Goal: Task Accomplishment & Management: Manage account settings

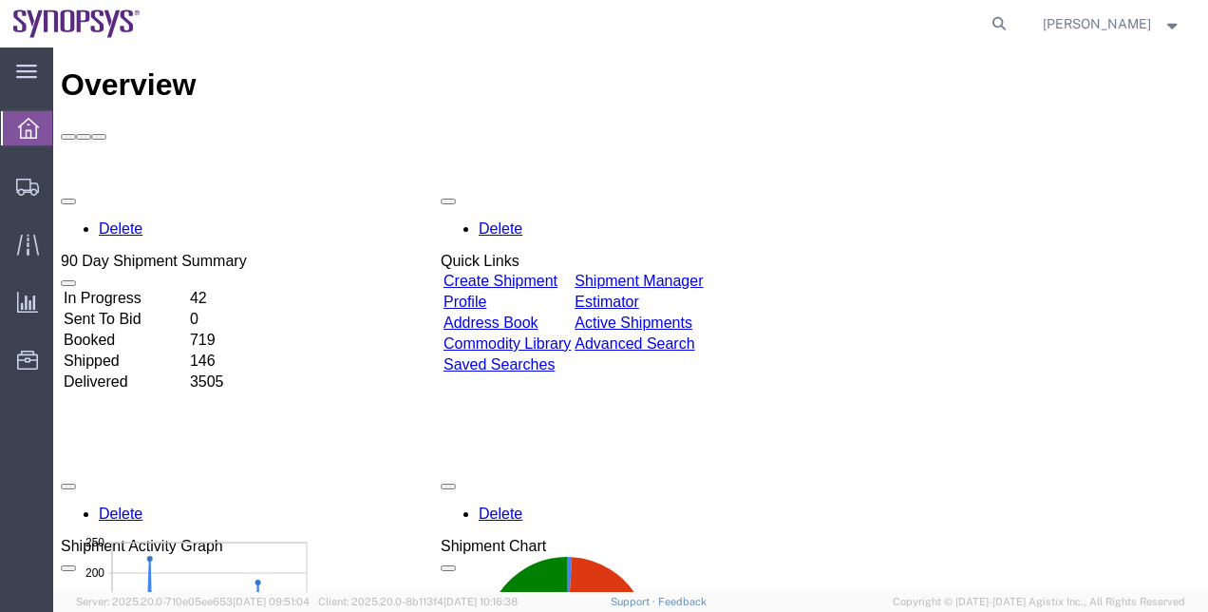
click at [1101, 268] on div "Delete 90 Day Shipment Summary In Progress 42 Sent To Bid 0 Booked 719 Shipped …" at bounding box center [631, 615] width 1140 height 855
click at [0, 0] on span "Shipment Manager" at bounding box center [0, 0] width 0 height 0
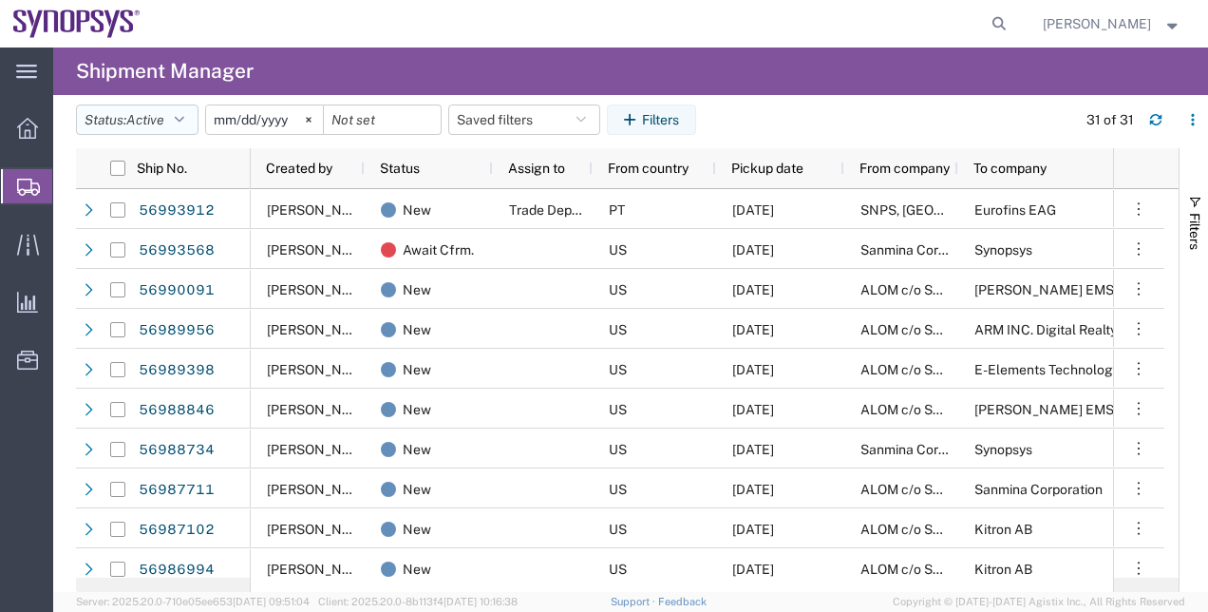
click at [173, 114] on button "Status: Active" at bounding box center [137, 119] width 123 height 30
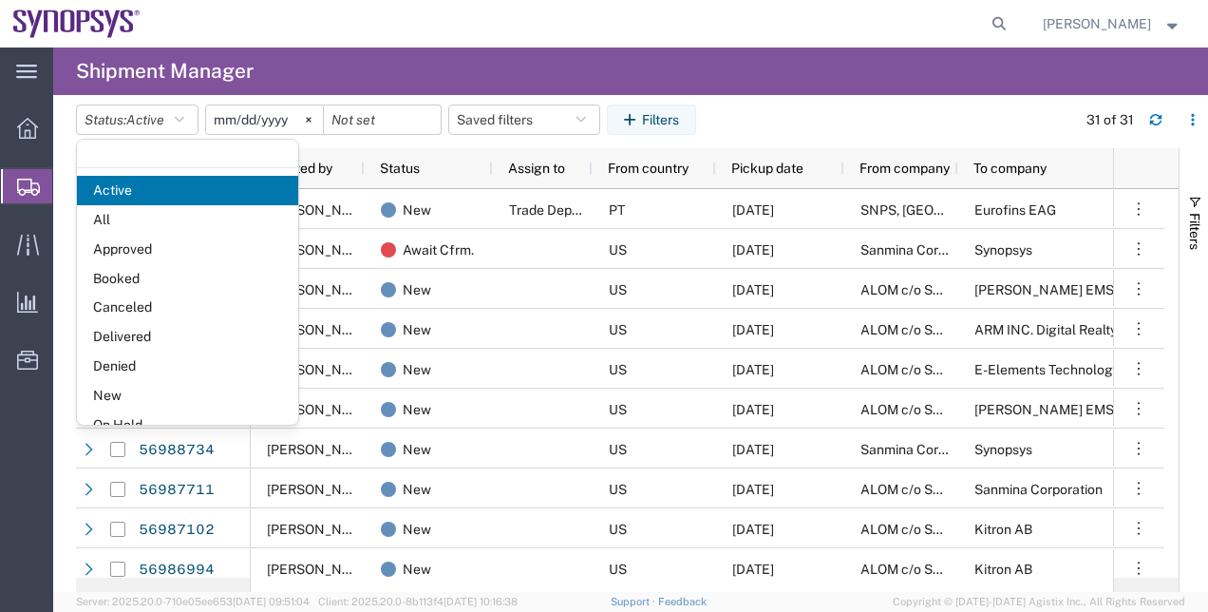
click at [770, 105] on agx-table-filter-chips "Status: Active Active All Approved Booked Canceled Delivered Denied New On Hold…" at bounding box center [571, 126] width 991 height 44
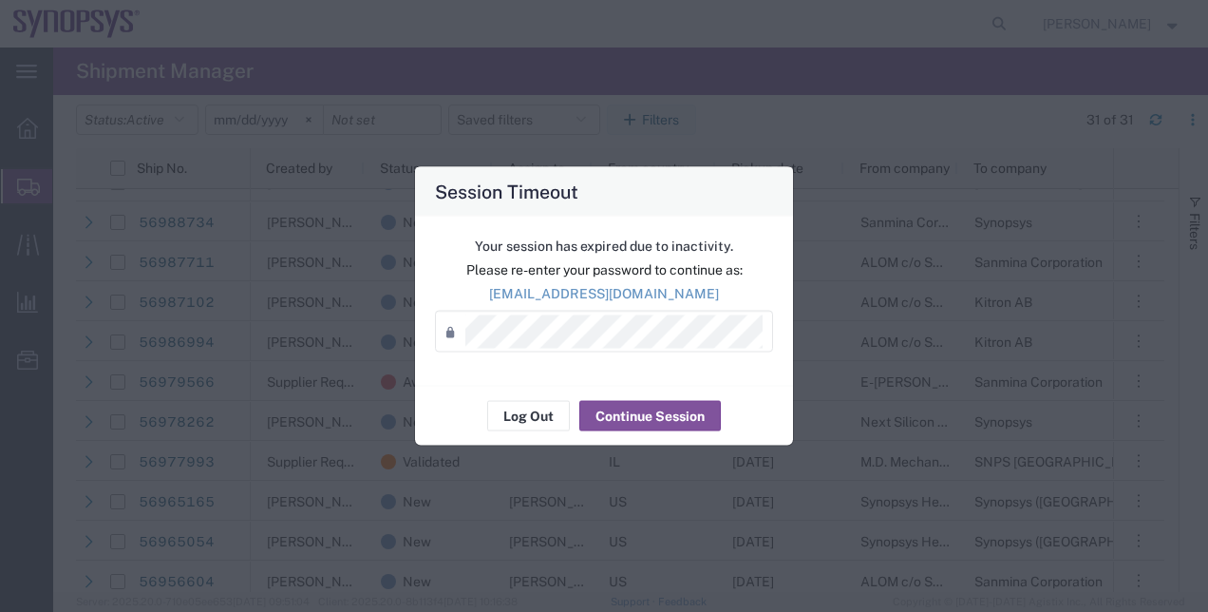
scroll to position [226, 0]
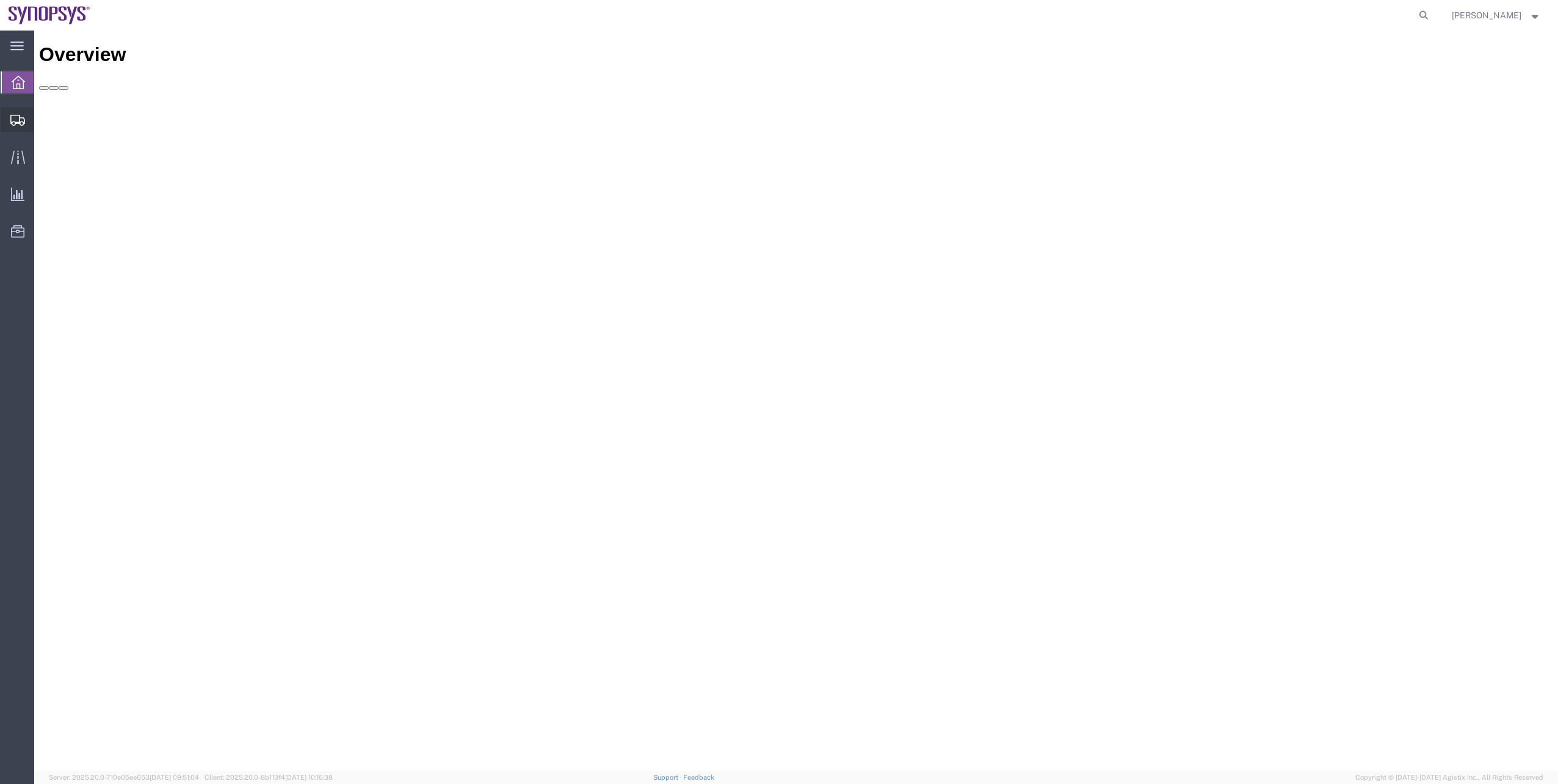
click at [0, 0] on span "Shipment Manager" at bounding box center [0, 0] width 0 height 0
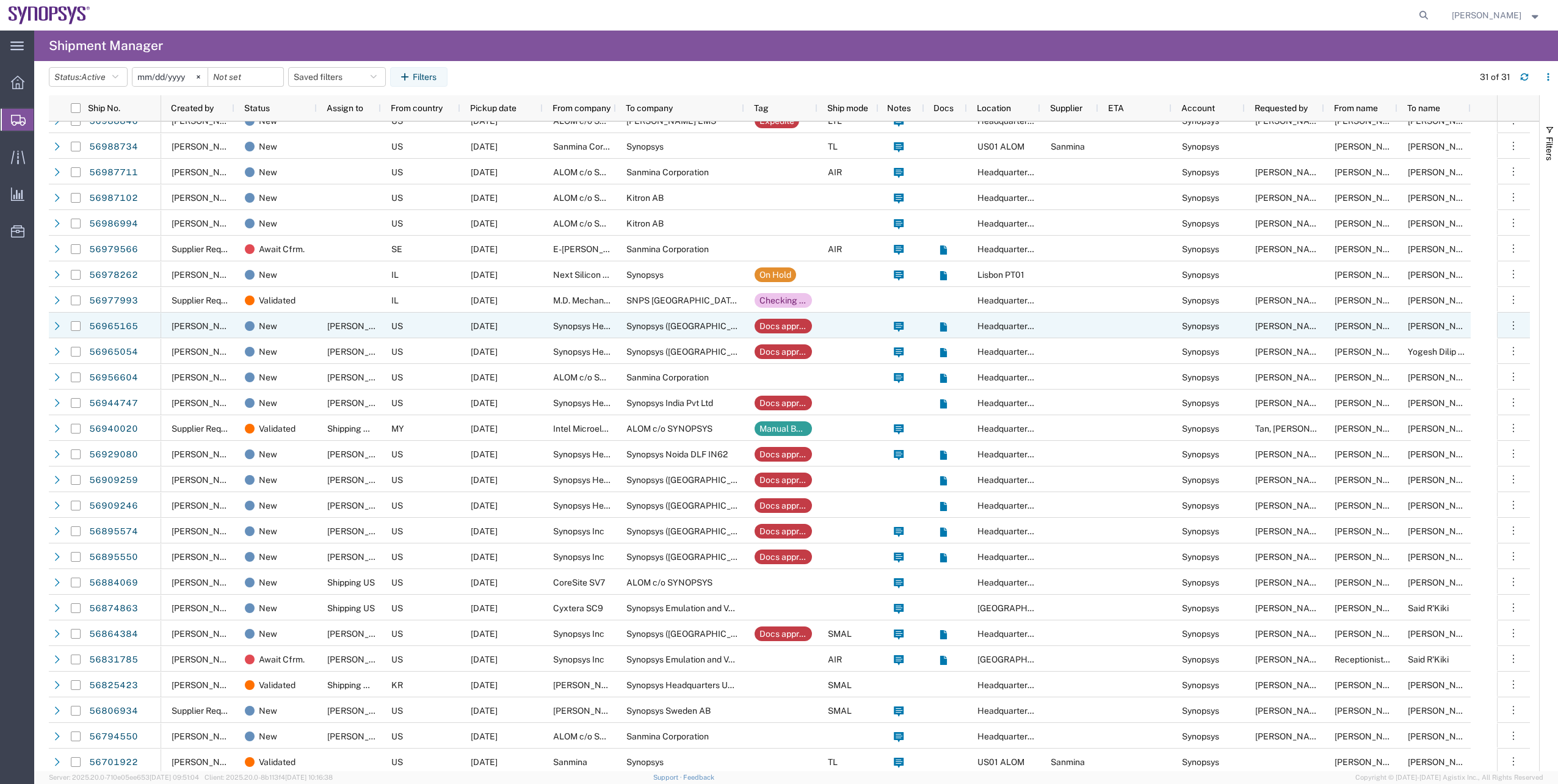
scroll to position [145, 0]
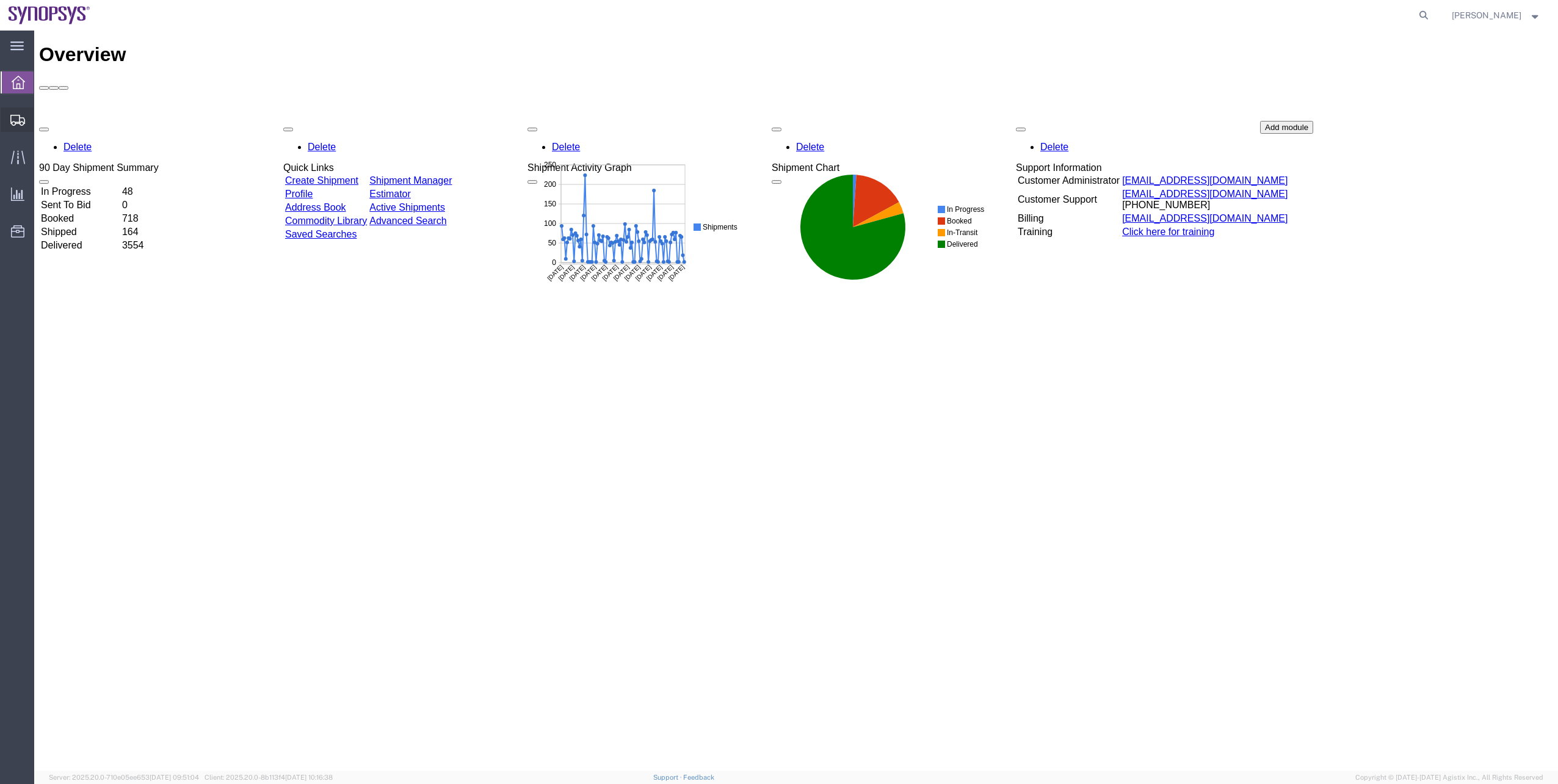
click at [0, 0] on span "Shipment Manager" at bounding box center [0, 0] width 0 height 0
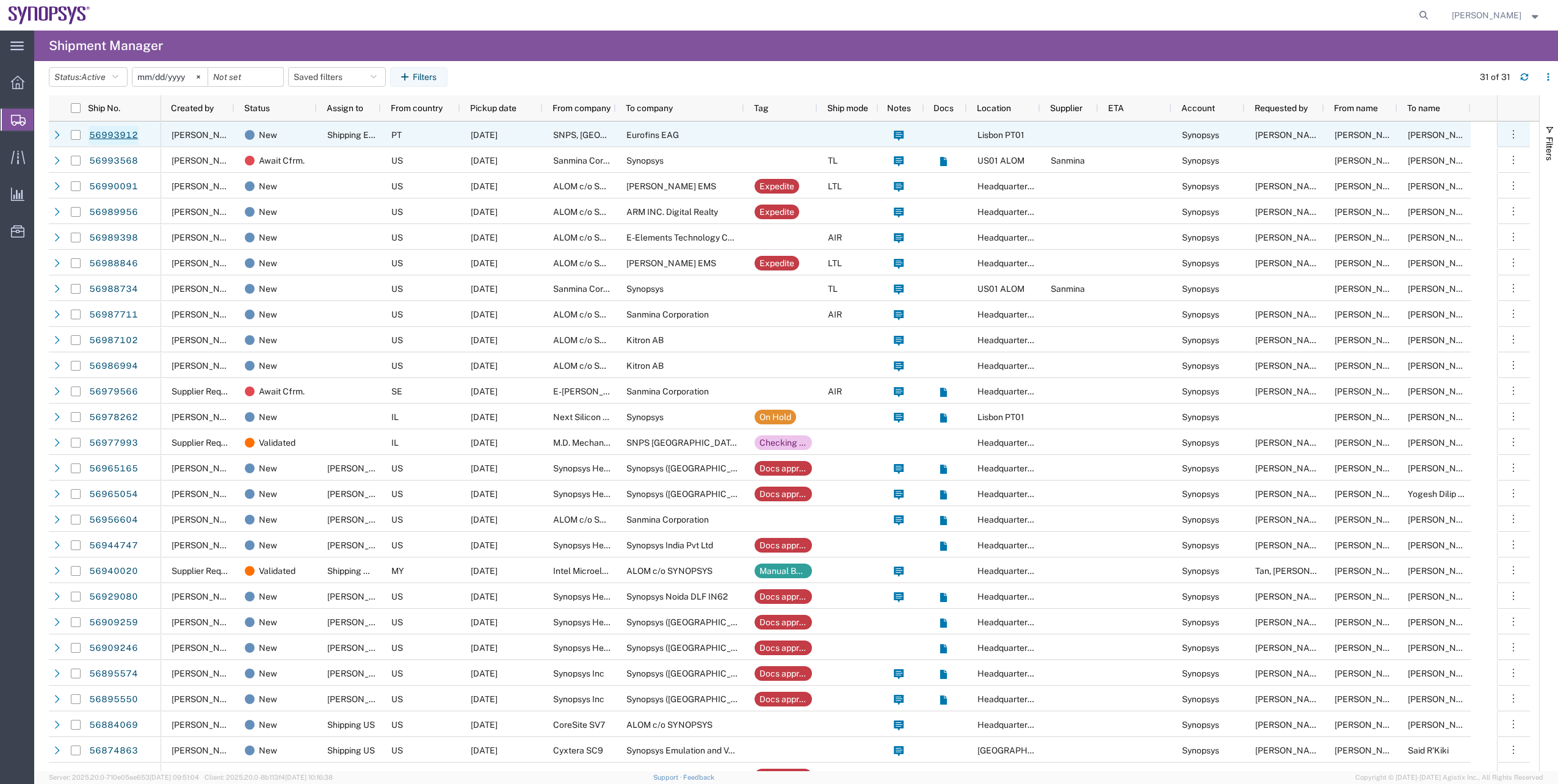
click at [115, 137] on link "56993912" at bounding box center [114, 136] width 50 height 19
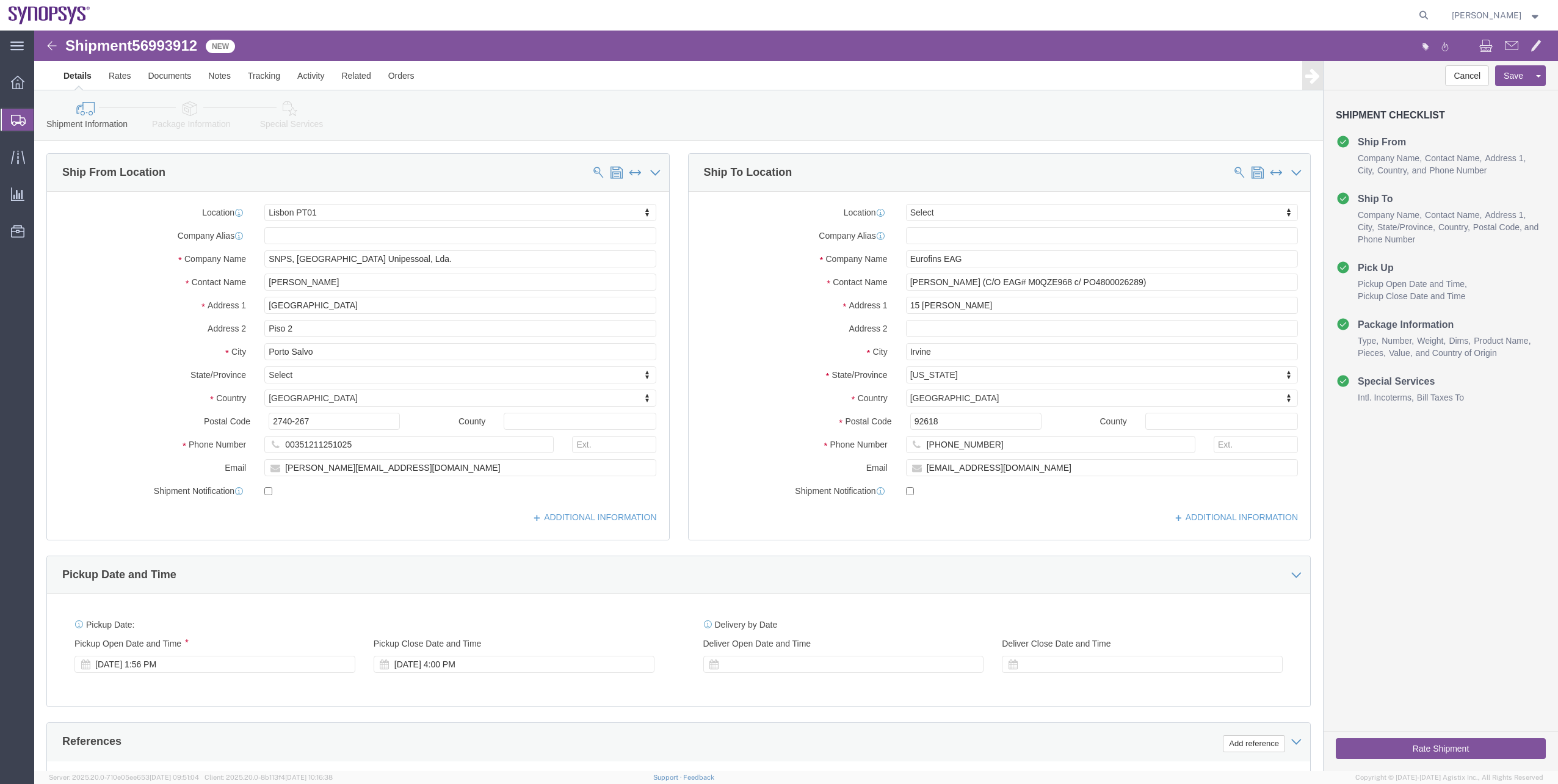
select select "63152"
select select
click link "Package Information"
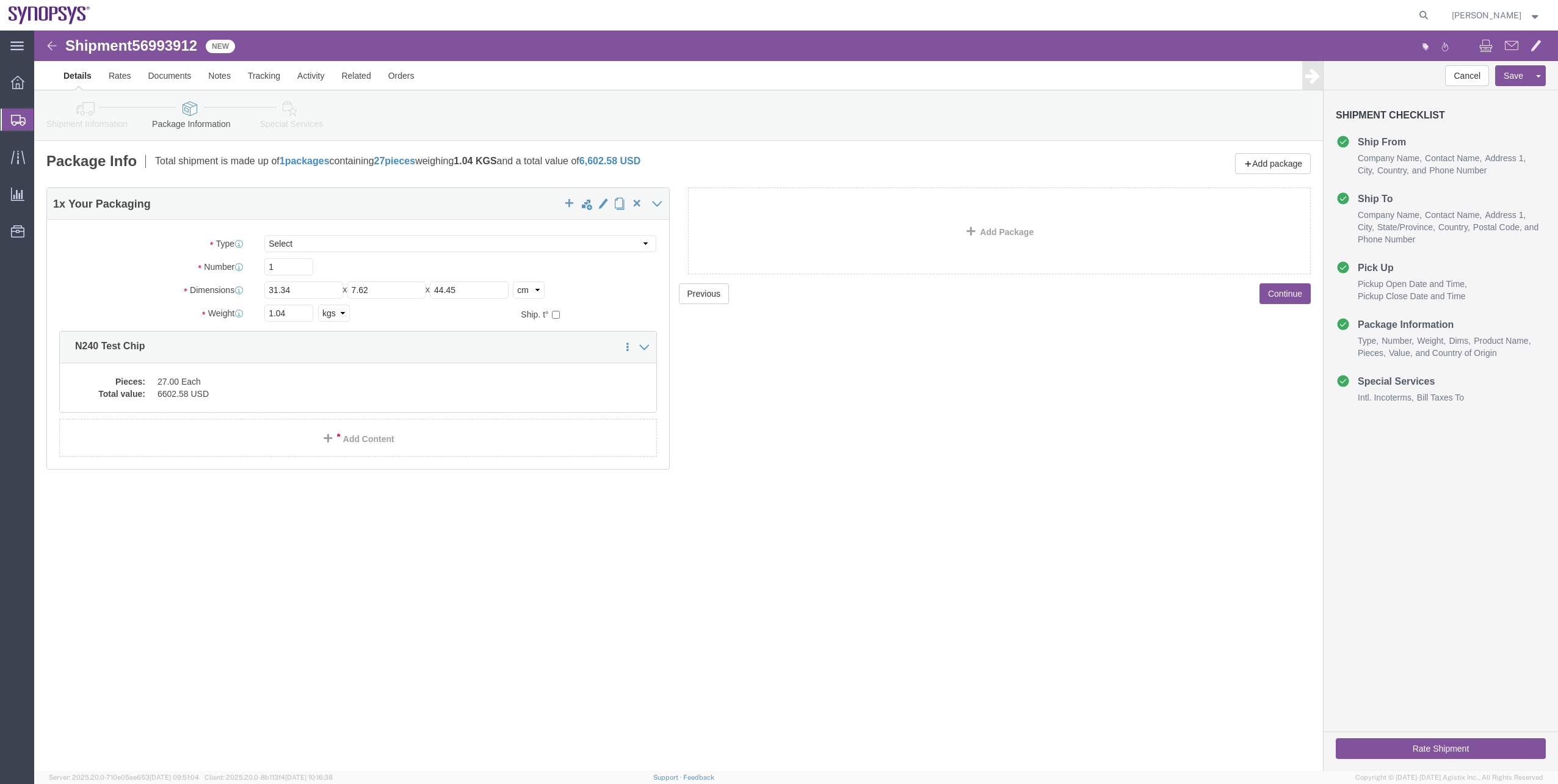
click link "Special Services"
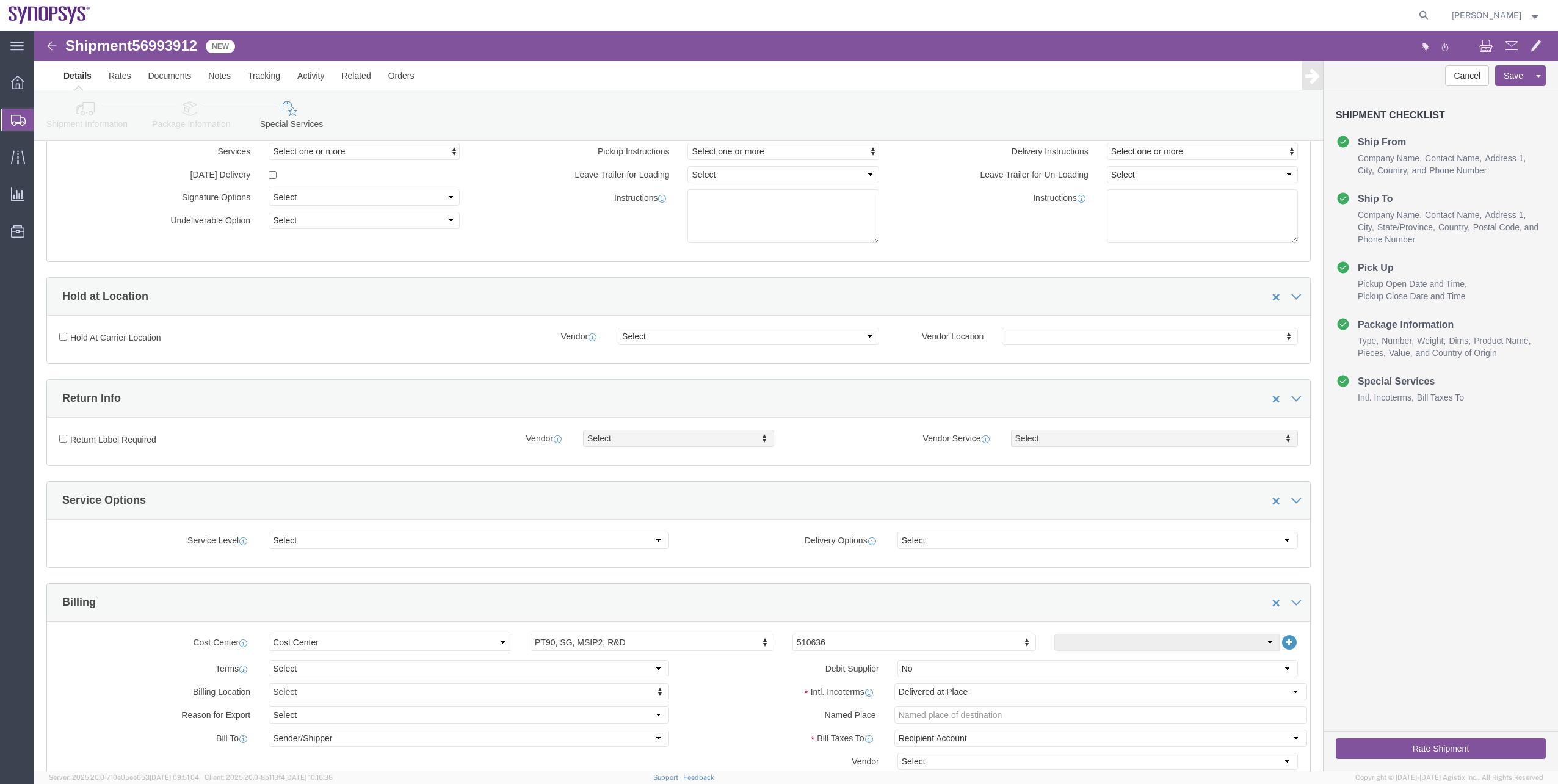
scroll to position [305, 0]
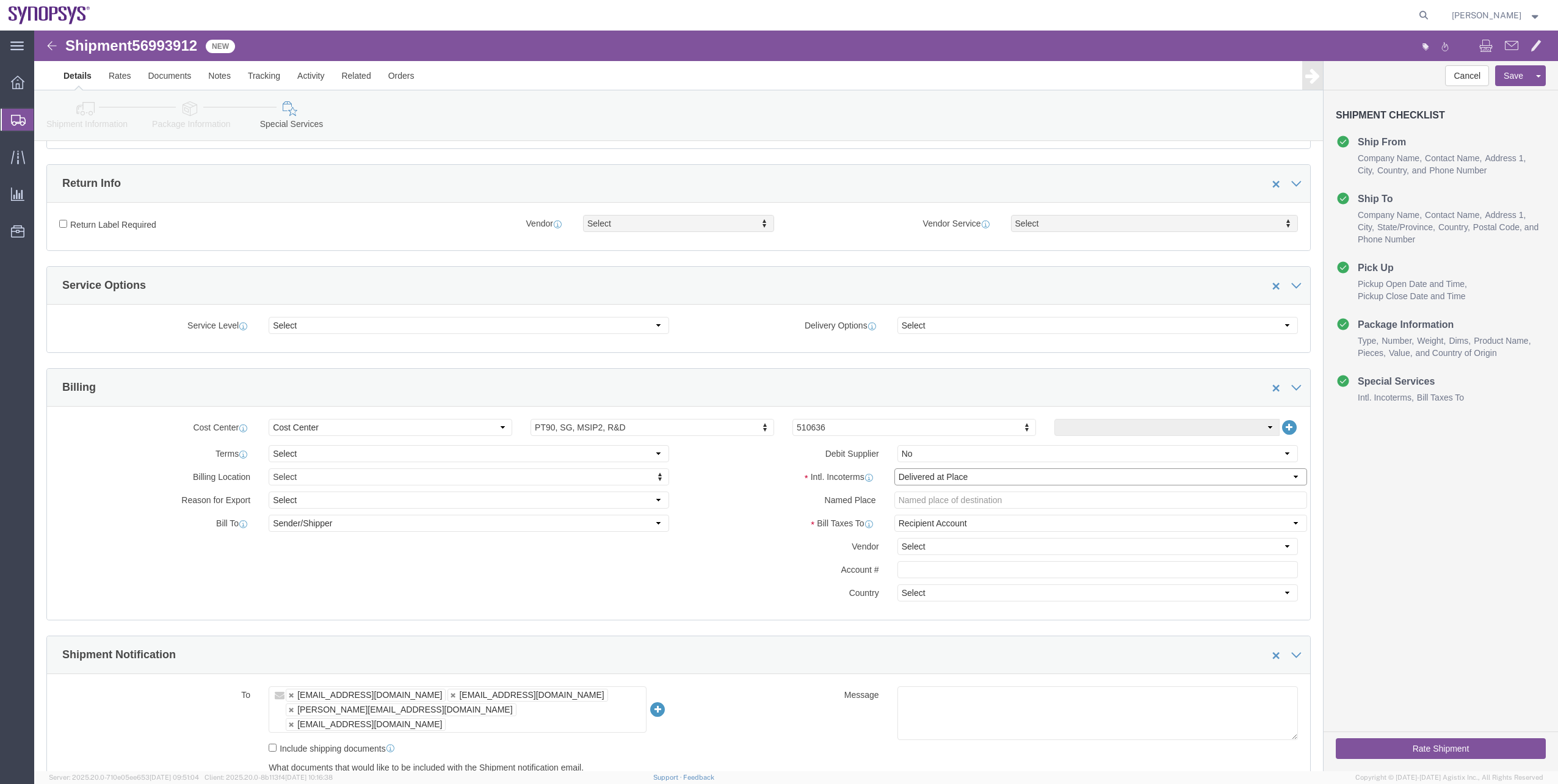
click select "Select Carriage Insurance Paid Carriage Paid To Cost and Freight Cost Insurance…"
select select "DDP"
click select "Select Carriage Insurance Paid Carriage Paid To Cost and Freight Cost Insurance…"
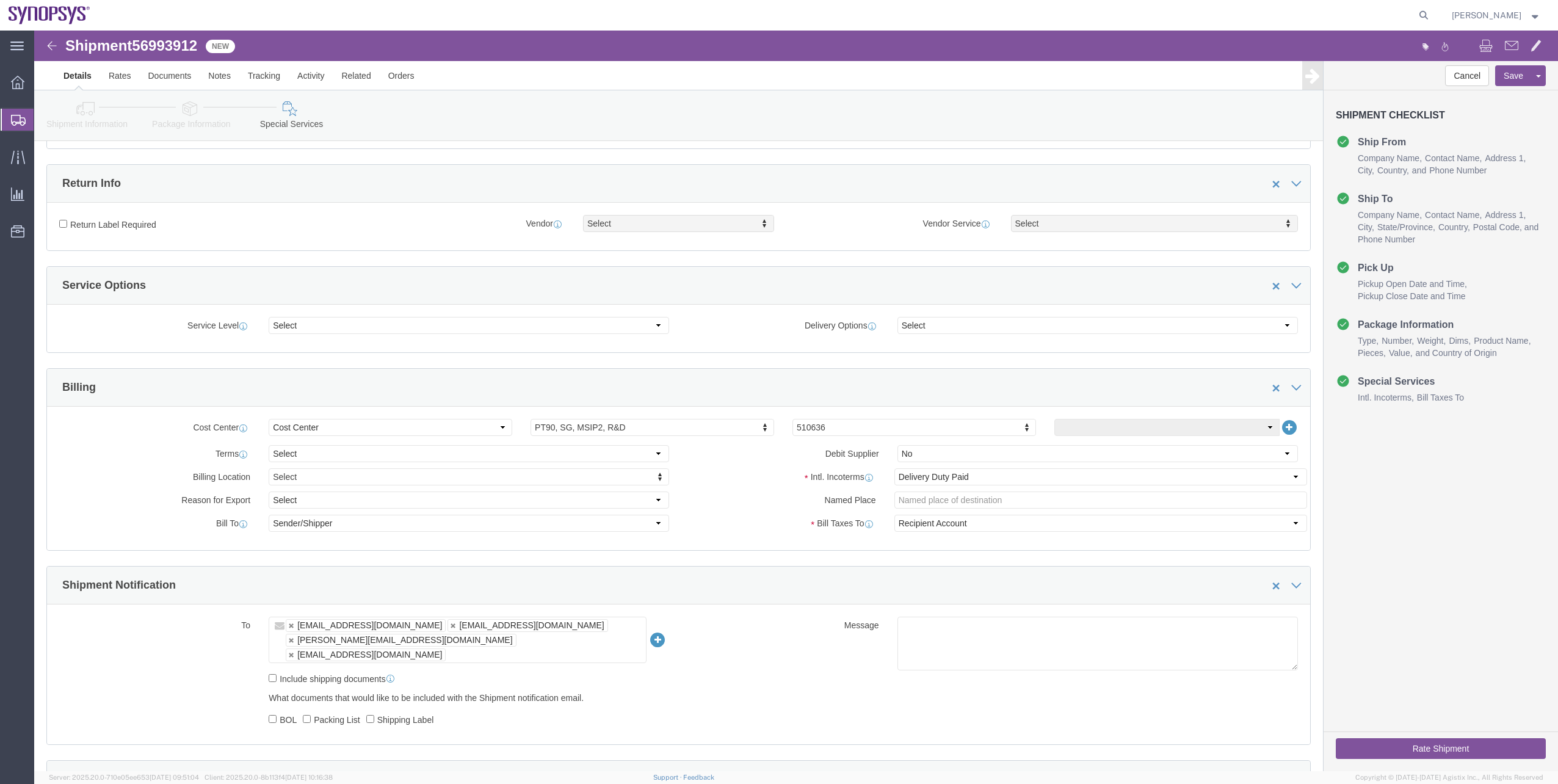
click icon
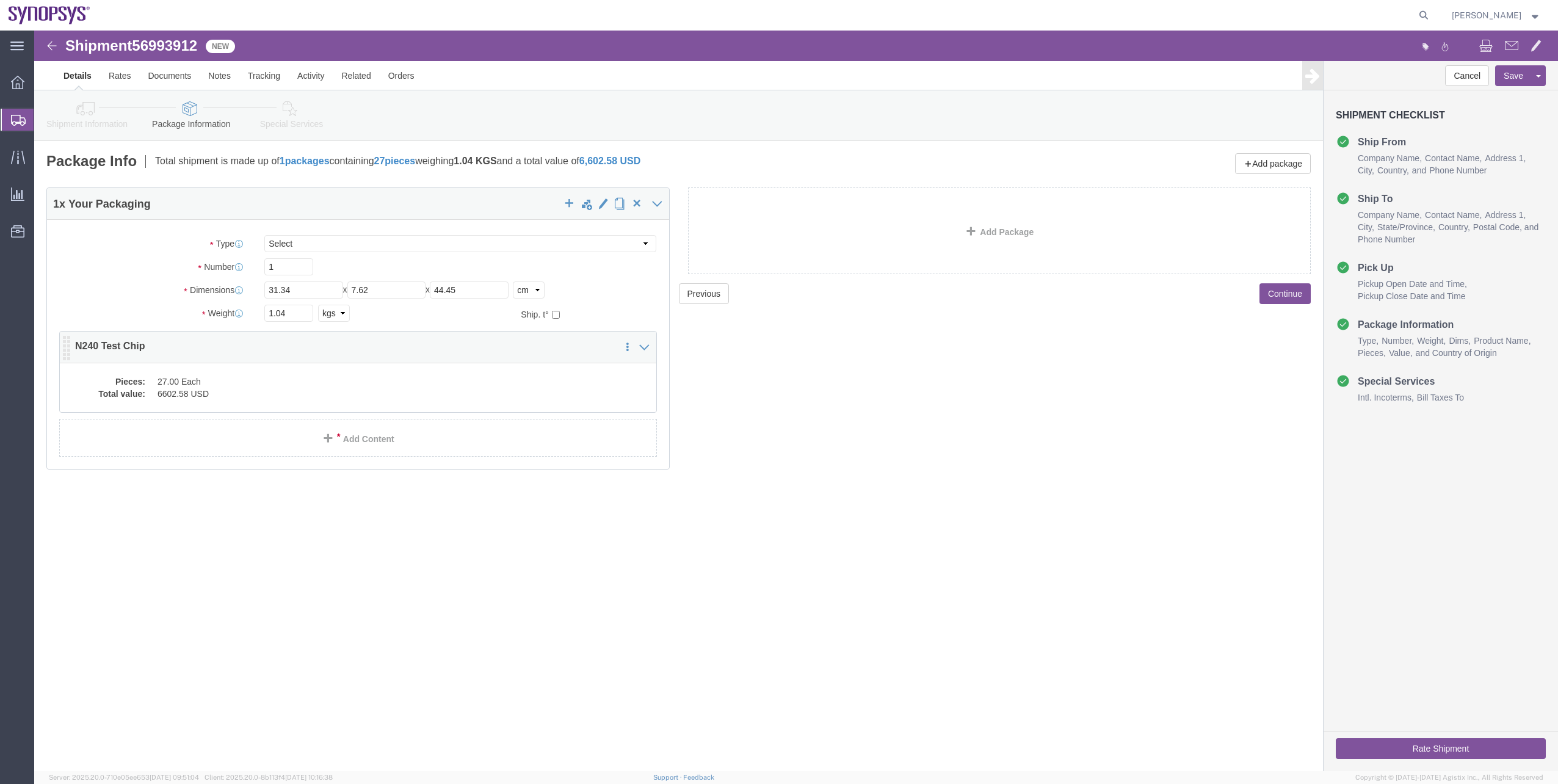
click dd "27.00 Each"
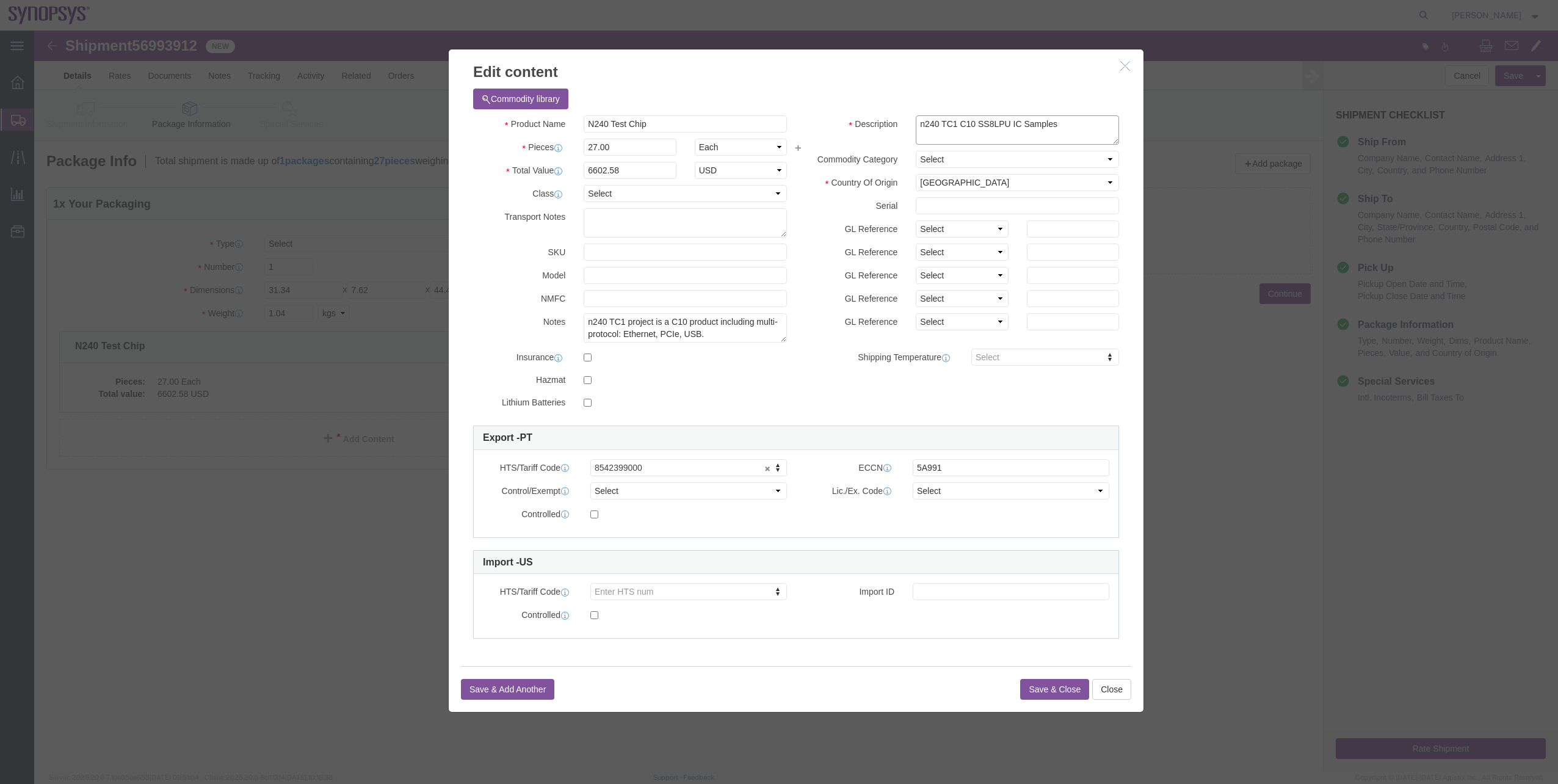
drag, startPoint x: 1048, startPoint y: 100, endPoint x: 978, endPoint y: 96, distance: 70.1
click textarea "n240 TC1 C10 SS8LPU IC Samples"
paste textarea "ntegrated Circuit Sample (US HTS: 8542.39.0000)"
type textarea "n240 TC1 C10 SS8LPU Integrated Circuit Sample (US HTS: 8542.39.0000)"
click h3 "Edit content"
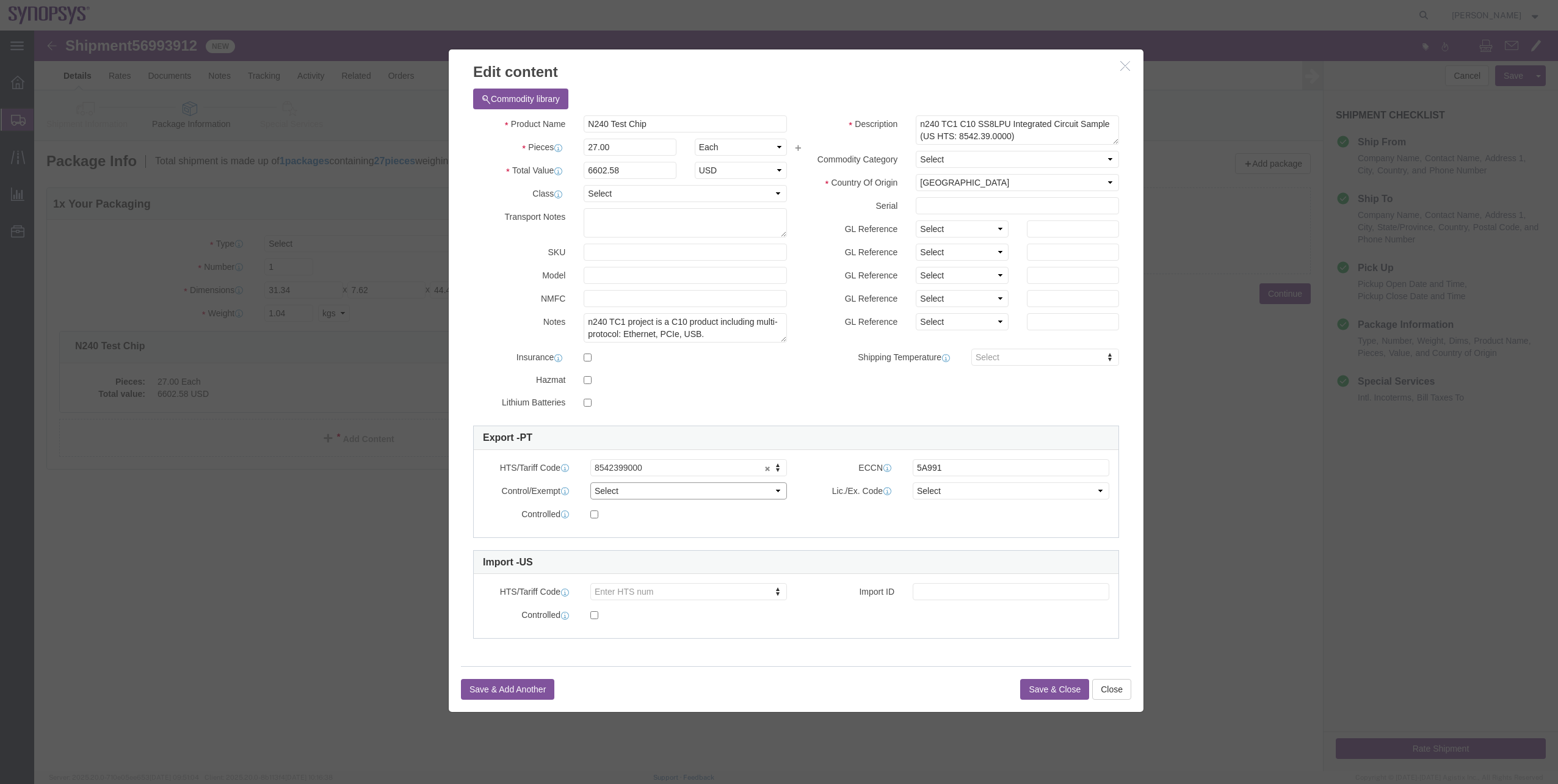
click select "Select ATF BIS DEA EPA FDA FTR ITAR OFAC Other (OPA)"
select select "BIS"
click select "Select ATF BIS DEA EPA FDA FTR ITAR OFAC Other (OPA)"
click select "Select AGR-Agricultural APP-Computers APR-Additional Permissive Exports AVS-Air…"
select select "NLR"
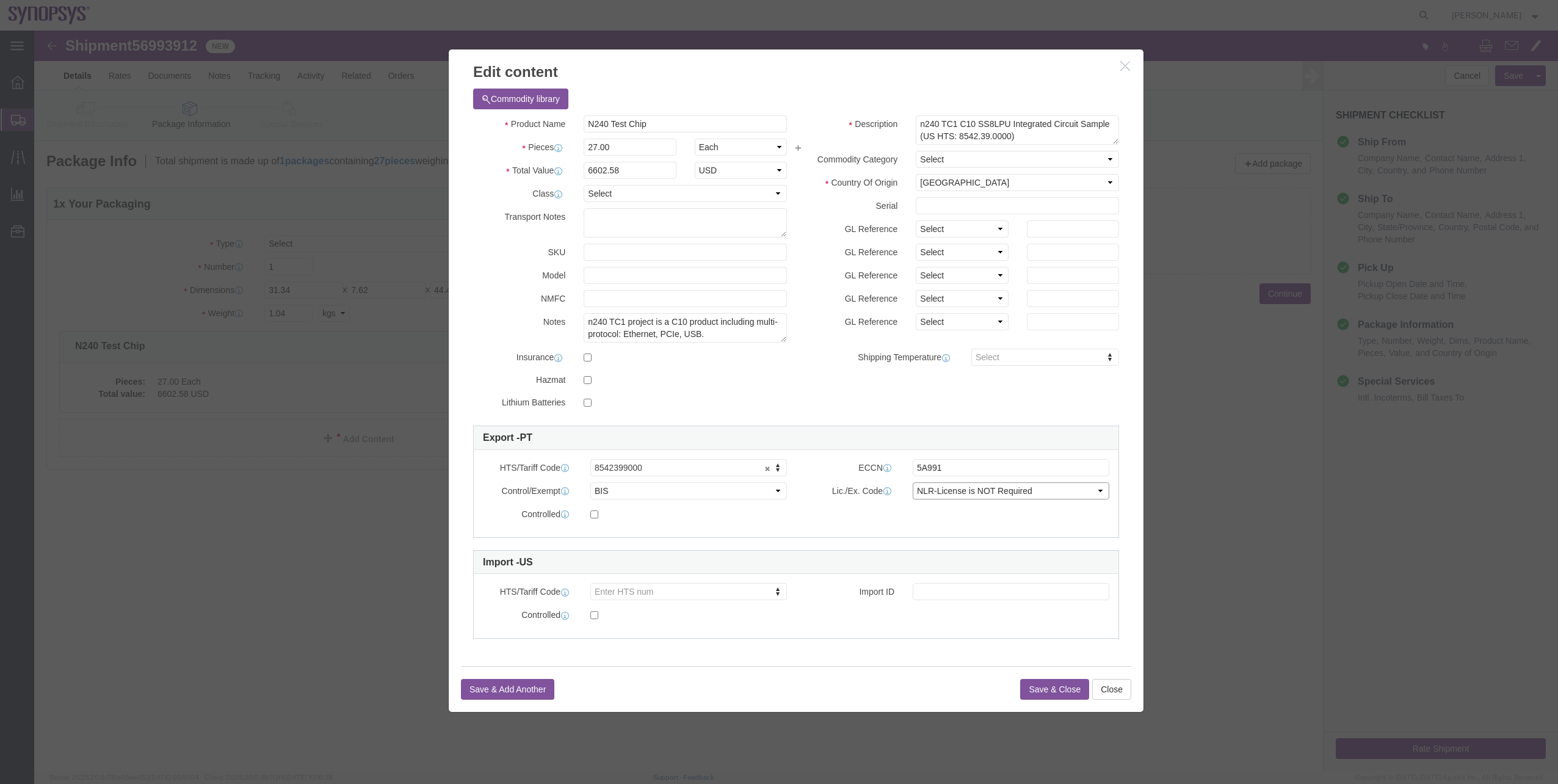
click select "Select AGR-Agricultural APP-Computers APR-Additional Permissive Exports AVS-Air…"
click button "Save & Close"
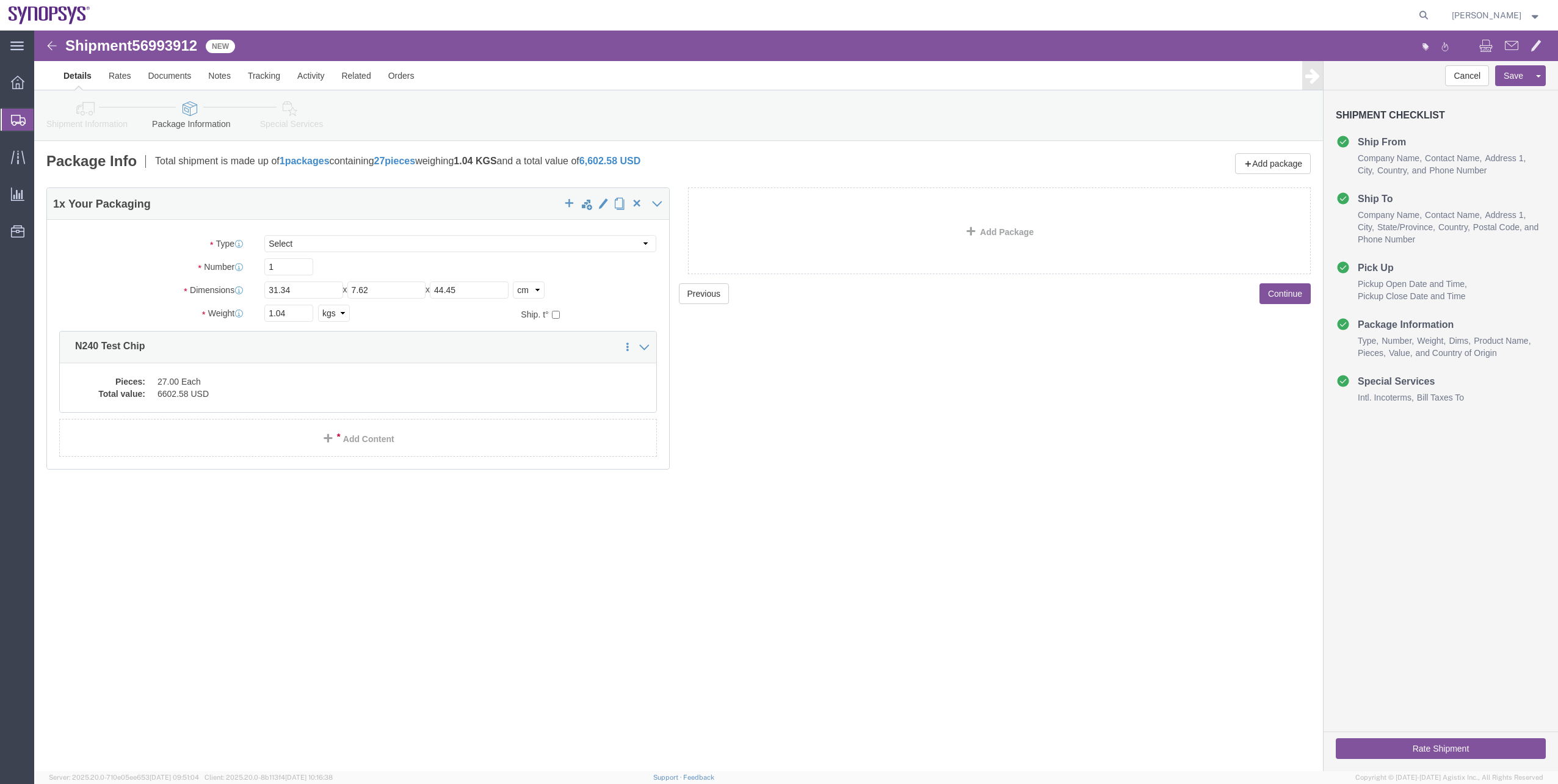
click link "Shipment Information"
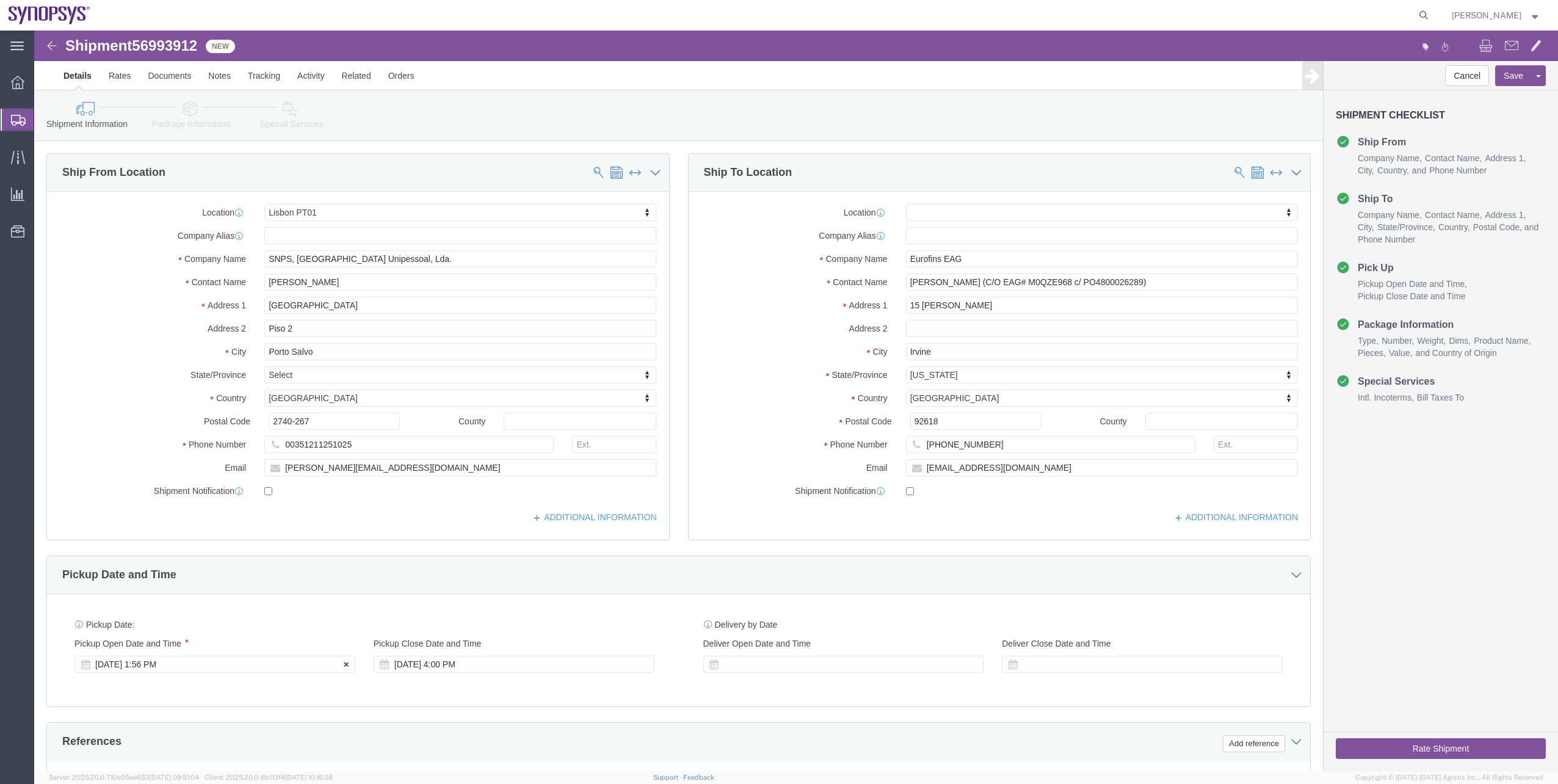
click div "Oct 01 2025 1:56 PM"
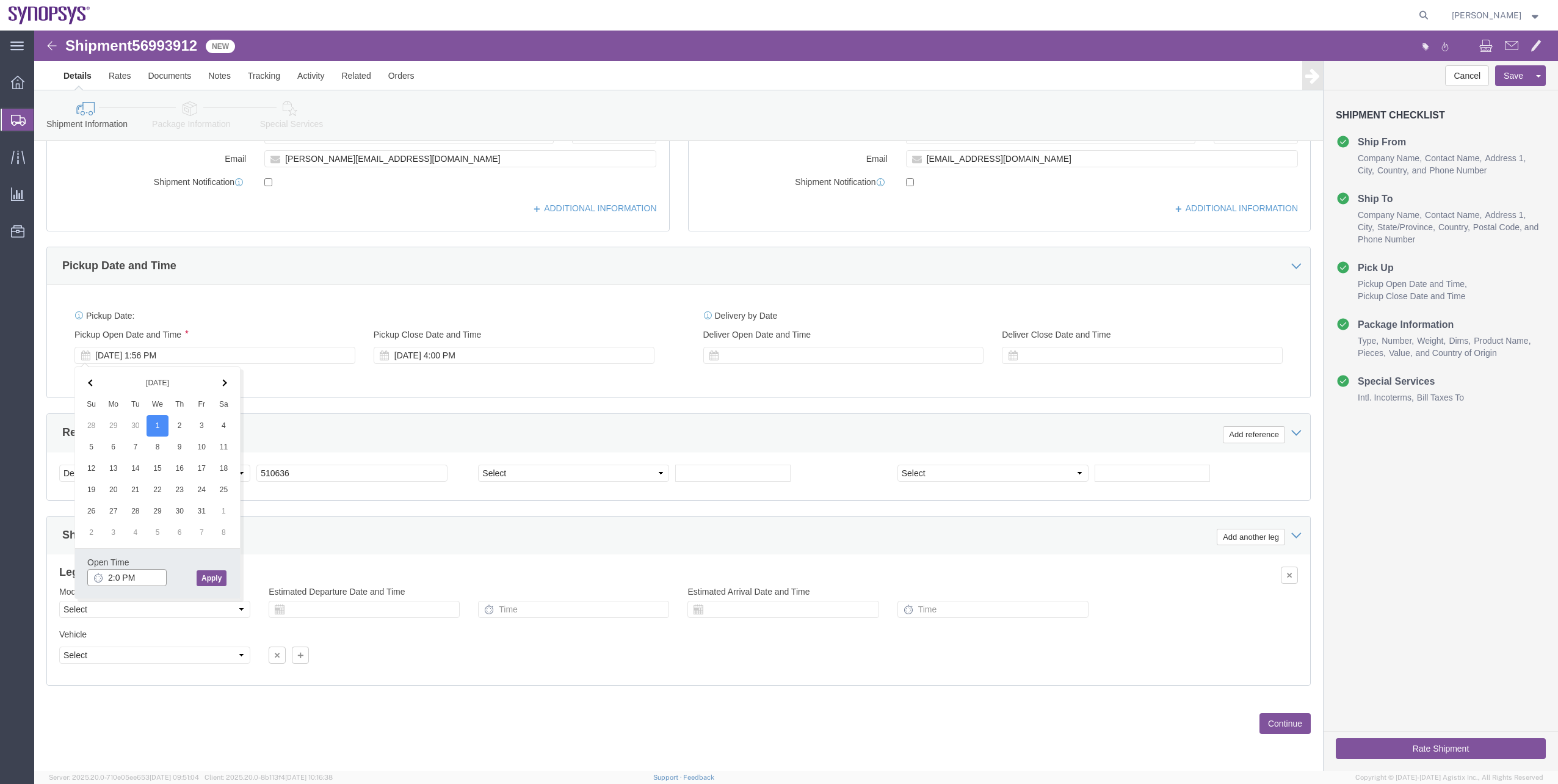
type input "2:00 PM"
click button "Apply"
click div "Oct 01 2025 4:00 PM"
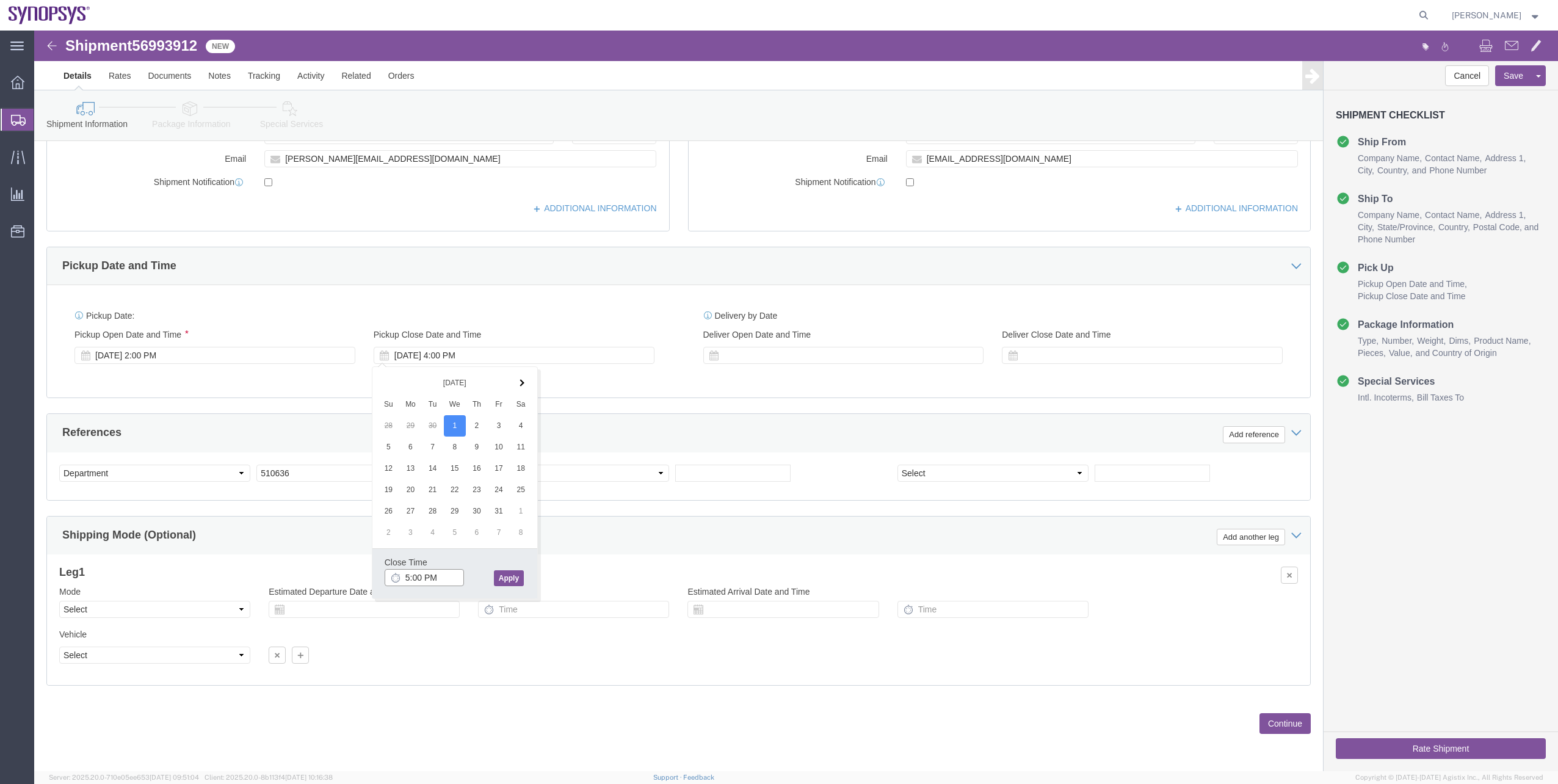
type input "5:00 PM"
click button "Apply"
click link "Package Information"
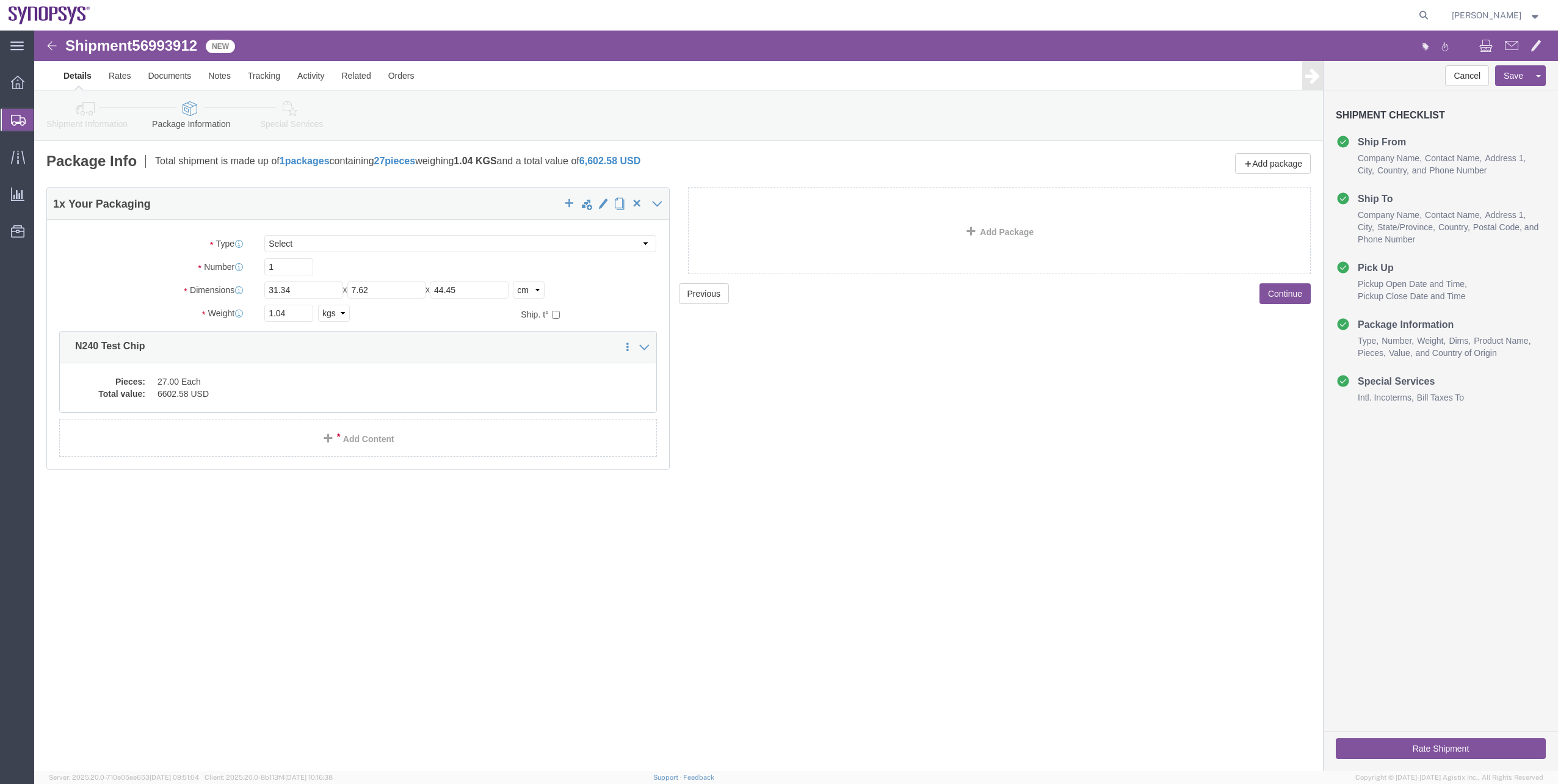
click link "Special Services"
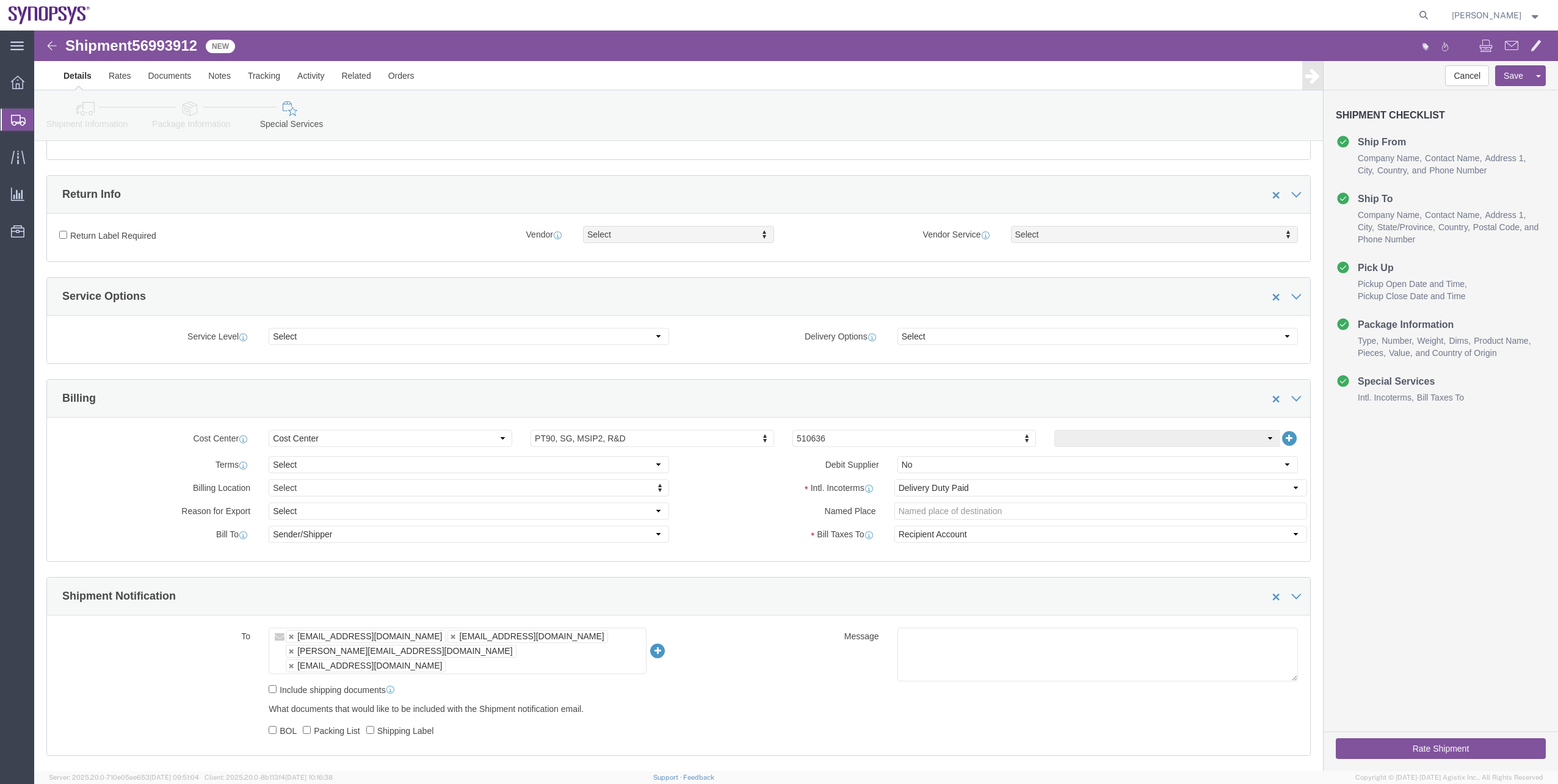
scroll to position [427, 0]
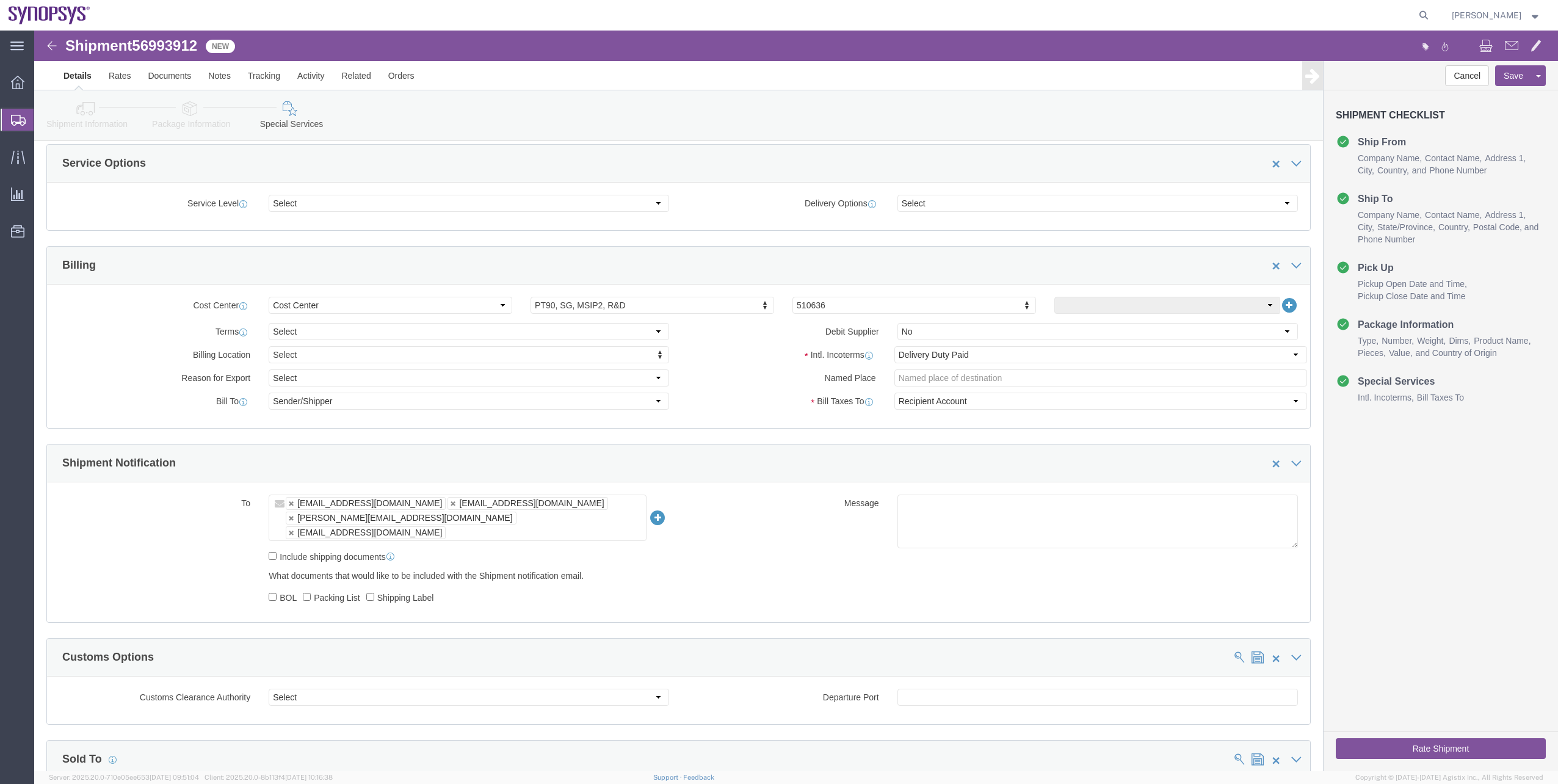
click button "Rate Shipment"
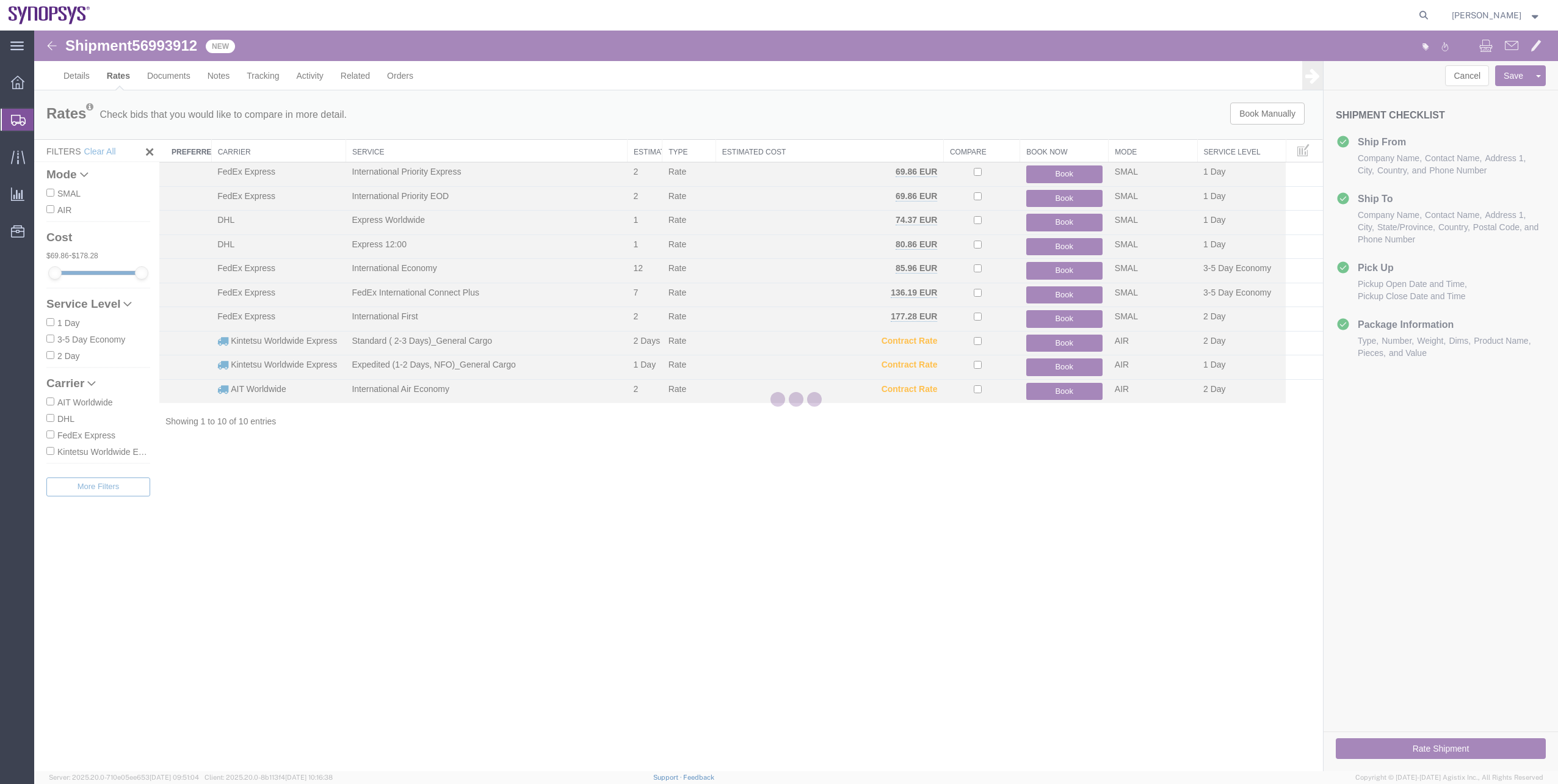
scroll to position [0, 0]
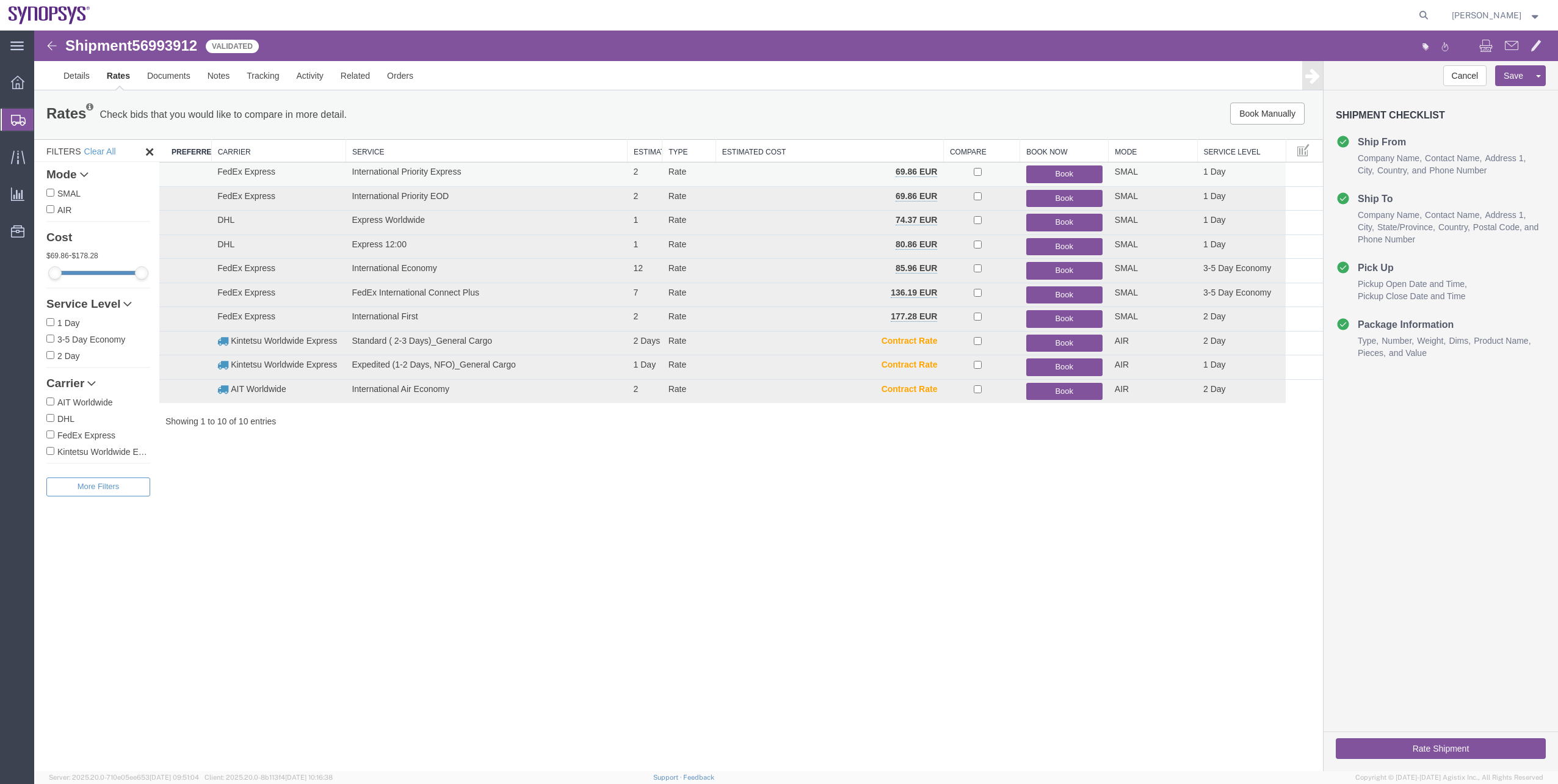
click at [1076, 173] on button "Book" at bounding box center [1064, 174] width 76 height 18
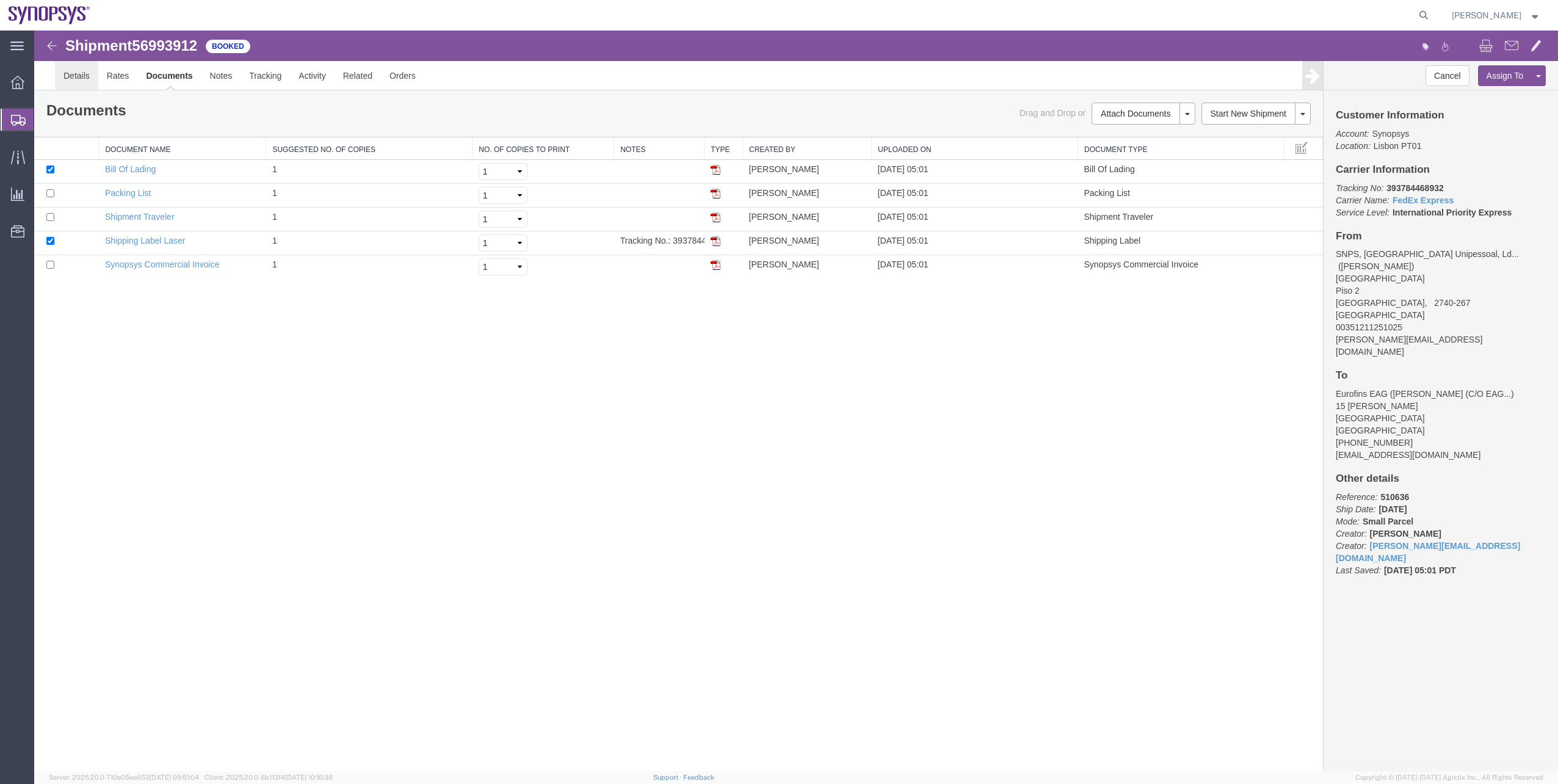
click at [85, 69] on link "Details" at bounding box center [76, 76] width 43 height 30
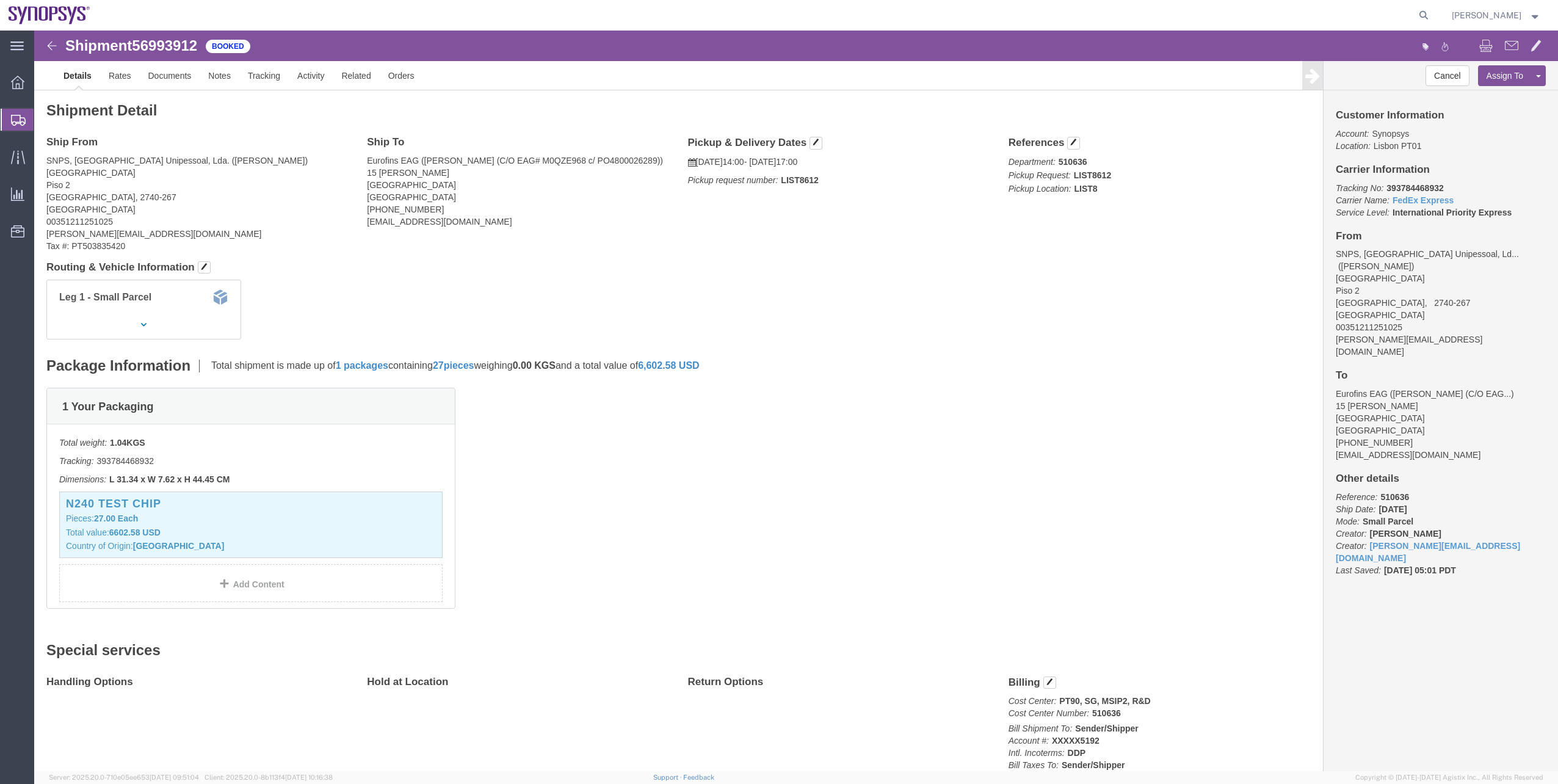
click at [0, 0] on span "Shipment Manager" at bounding box center [0, 0] width 0 height 0
